Goal: Communication & Community: Answer question/provide support

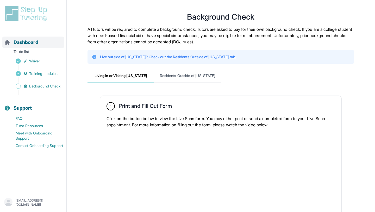
click at [40, 42] on div "Dashboard" at bounding box center [33, 42] width 62 height 11
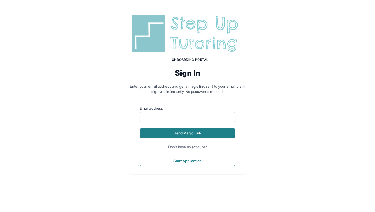
click at [195, 134] on button "Send Magic Link" at bounding box center [188, 133] width 96 height 10
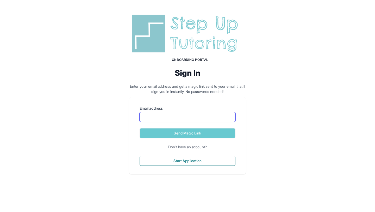
click at [165, 113] on input "Email address" at bounding box center [188, 117] width 96 height 10
type input "**********"
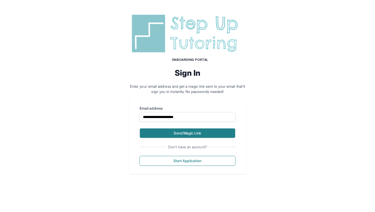
click at [166, 130] on button "Send Magic Link" at bounding box center [188, 133] width 96 height 10
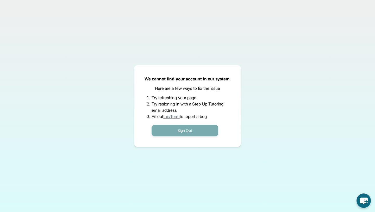
click at [190, 130] on button "Sign Out" at bounding box center [185, 130] width 67 height 11
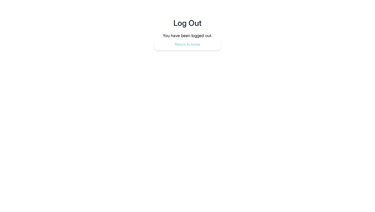
click at [189, 47] on button "Return to home" at bounding box center [187, 44] width 67 height 11
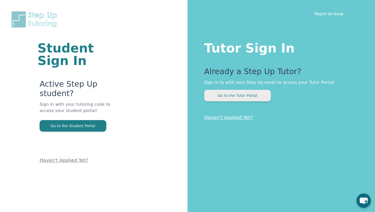
click at [250, 93] on button "Go to the Tutor Portal" at bounding box center [237, 95] width 67 height 11
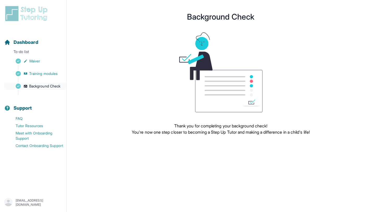
click at [34, 85] on span "Background Check" at bounding box center [44, 85] width 31 height 5
click at [32, 37] on div "Dashboard" at bounding box center [33, 42] width 62 height 11
click at [33, 39] on span "Dashboard" at bounding box center [26, 42] width 25 height 7
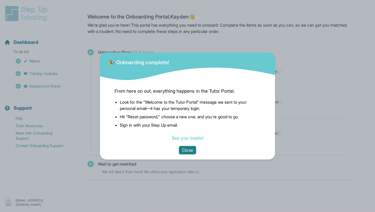
click at [192, 146] on button "Close" at bounding box center [187, 150] width 17 height 8
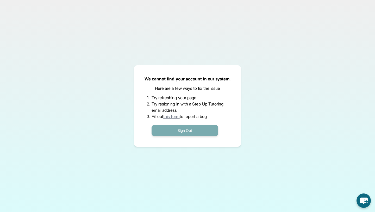
click at [167, 126] on button "Sign Out" at bounding box center [185, 130] width 67 height 11
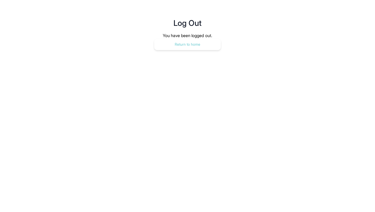
click at [171, 46] on button "Return to home" at bounding box center [187, 44] width 67 height 11
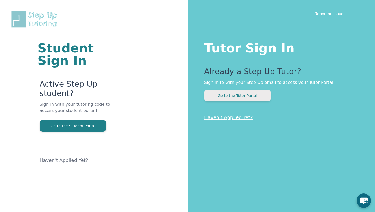
click at [227, 96] on button "Go to the Tutor Portal" at bounding box center [237, 95] width 67 height 11
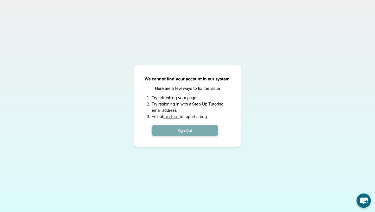
click at [193, 129] on button "Sign Out" at bounding box center [185, 130] width 67 height 11
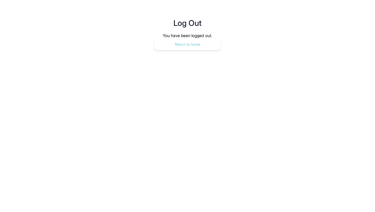
click at [169, 44] on button "Return to home" at bounding box center [187, 44] width 67 height 11
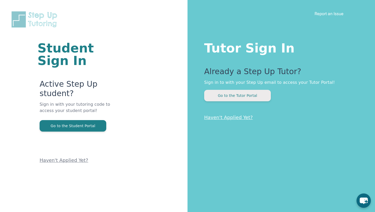
click at [232, 92] on button "Go to the Tutor Portal" at bounding box center [237, 95] width 67 height 11
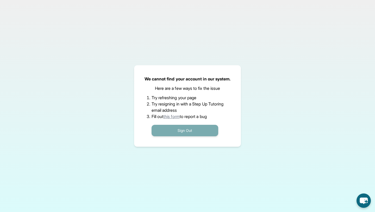
click at [190, 131] on button "Sign Out" at bounding box center [185, 130] width 67 height 11
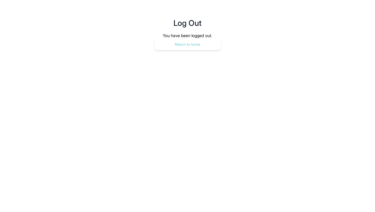
click at [189, 44] on button "Return to home" at bounding box center [187, 44] width 67 height 11
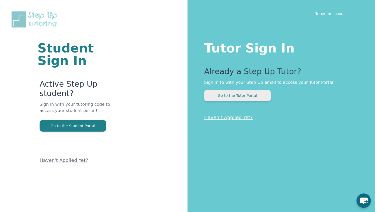
click at [239, 100] on button "Go to the Tutor Portal" at bounding box center [237, 95] width 67 height 11
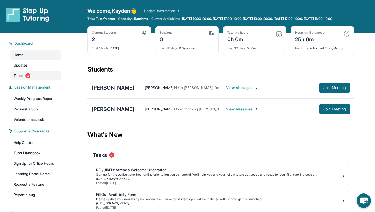
click at [26, 78] on span "2" at bounding box center [27, 75] width 5 height 5
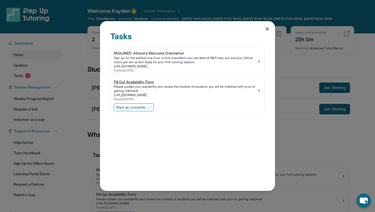
click at [254, 93] on div "Please update your availability and review the number of students you will be m…" at bounding box center [185, 88] width 143 height 8
click at [149, 67] on link "[URL][DOMAIN_NAME].." at bounding box center [131, 66] width 35 height 4
click at [266, 30] on icon at bounding box center [267, 28] width 5 height 5
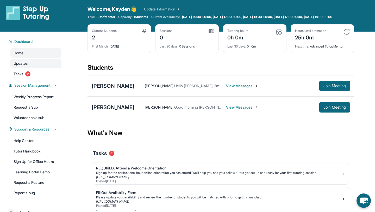
scroll to position [1, 0]
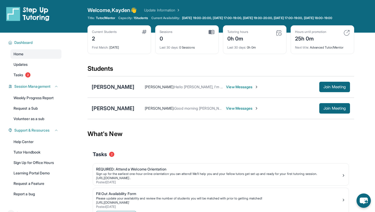
click at [239, 89] on span "View Messages" at bounding box center [242, 86] width 33 height 5
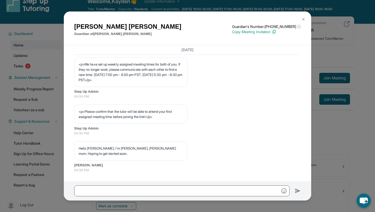
scroll to position [300, 0]
click at [322, 48] on div "[PERSON_NAME] Guardian of [PERSON_NAME] Guardian's Number: [PHONE_NUMBER] ⓘ Thi…" at bounding box center [187, 106] width 375 height 212
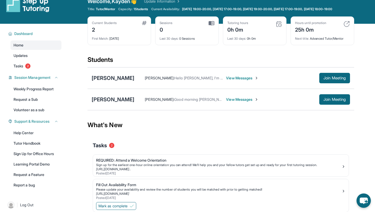
click at [235, 102] on span "View Messages" at bounding box center [242, 99] width 33 height 5
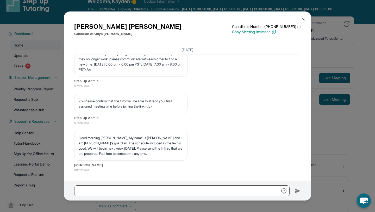
scroll to position [311, 0]
click at [126, 148] on p "Good morning [PERSON_NAME], My name is [PERSON_NAME] and I am [PERSON_NAME]'s g…" at bounding box center [131, 145] width 105 height 21
click at [355, 118] on div "[PERSON_NAME] Guardian of [PERSON_NAME] Guardian's Number: [PHONE_NUMBER] ⓘ Thi…" at bounding box center [187, 106] width 375 height 212
